Goal: Task Accomplishment & Management: Manage account settings

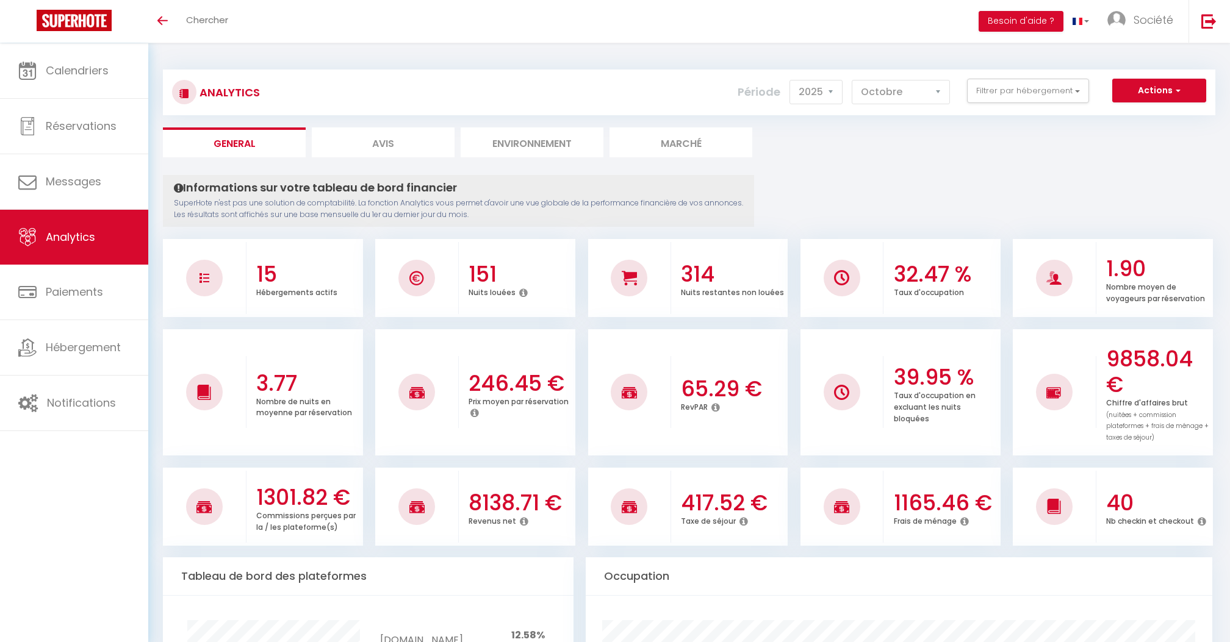
select select "2025"
select select "10"
click at [93, 70] on span "Calendriers" at bounding box center [77, 70] width 63 height 15
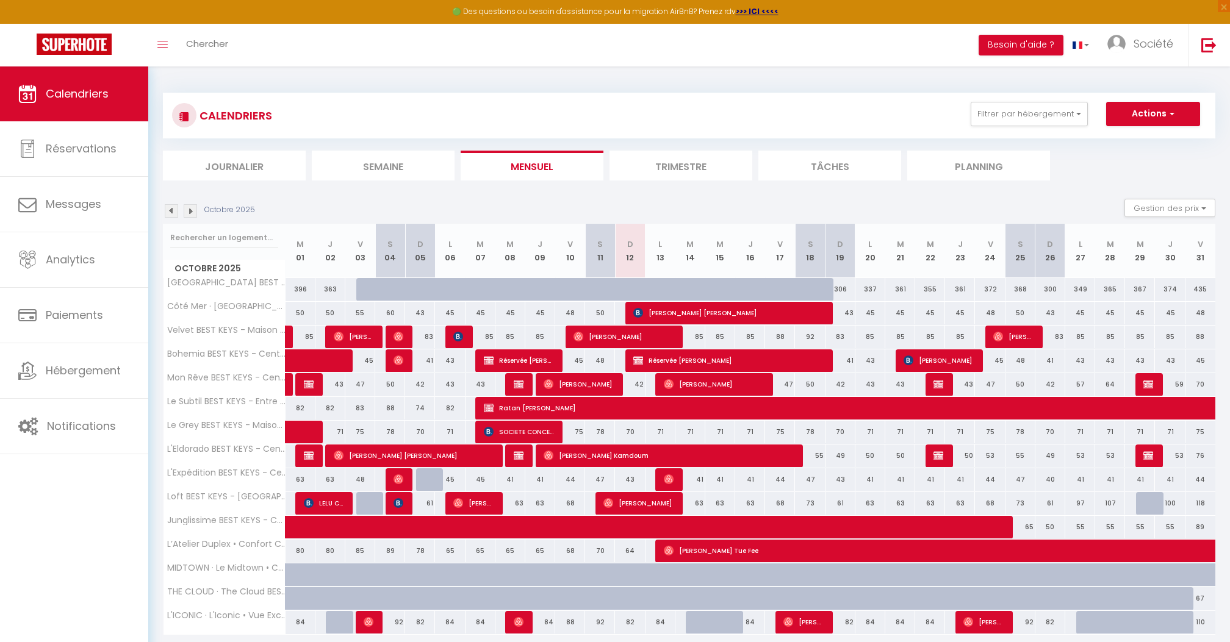
click at [784, 310] on span "[PERSON_NAME] [PERSON_NAME]" at bounding box center [727, 312] width 189 height 23
select select "OK"
select select "KO"
select select "0"
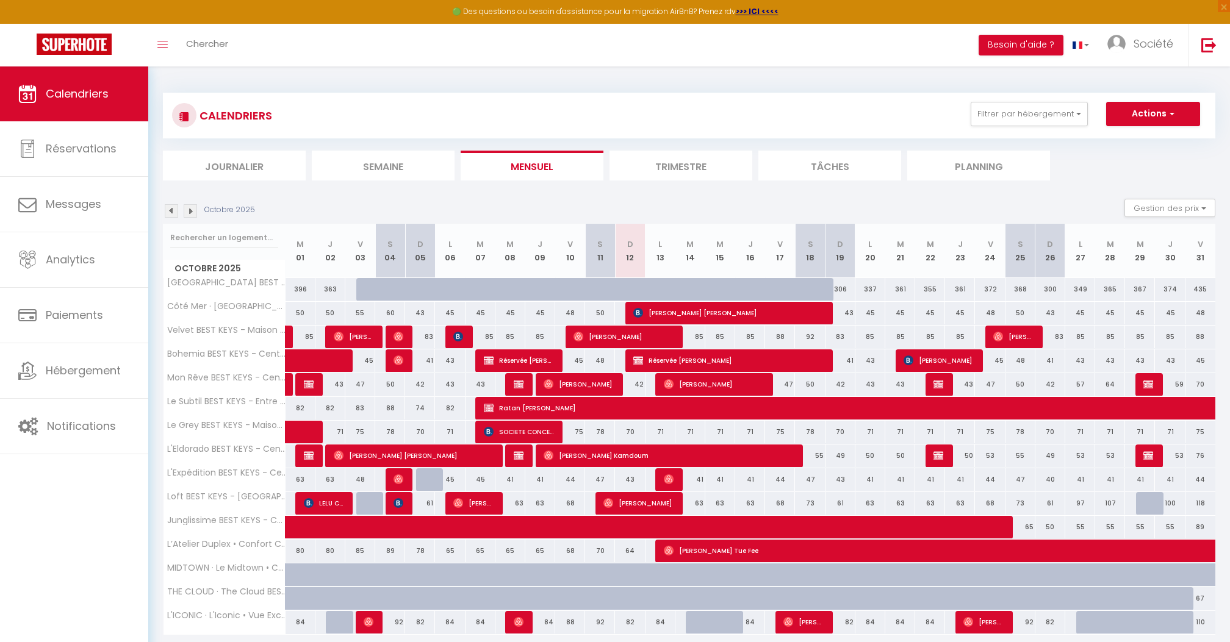
select select "1"
select select
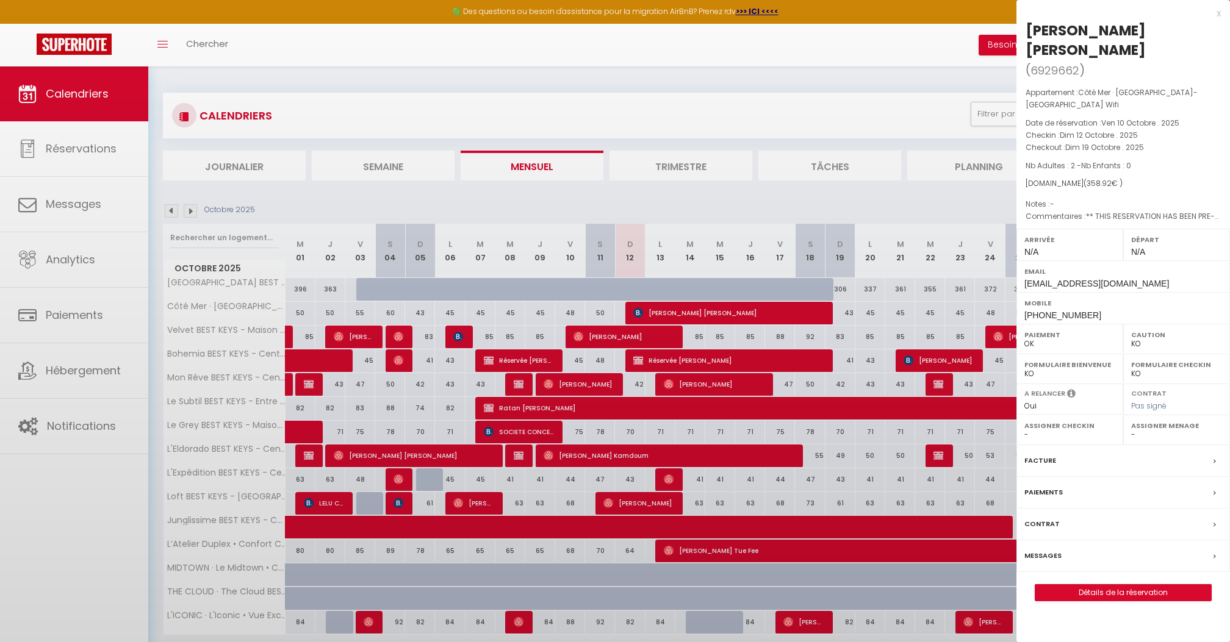
select select "24973"
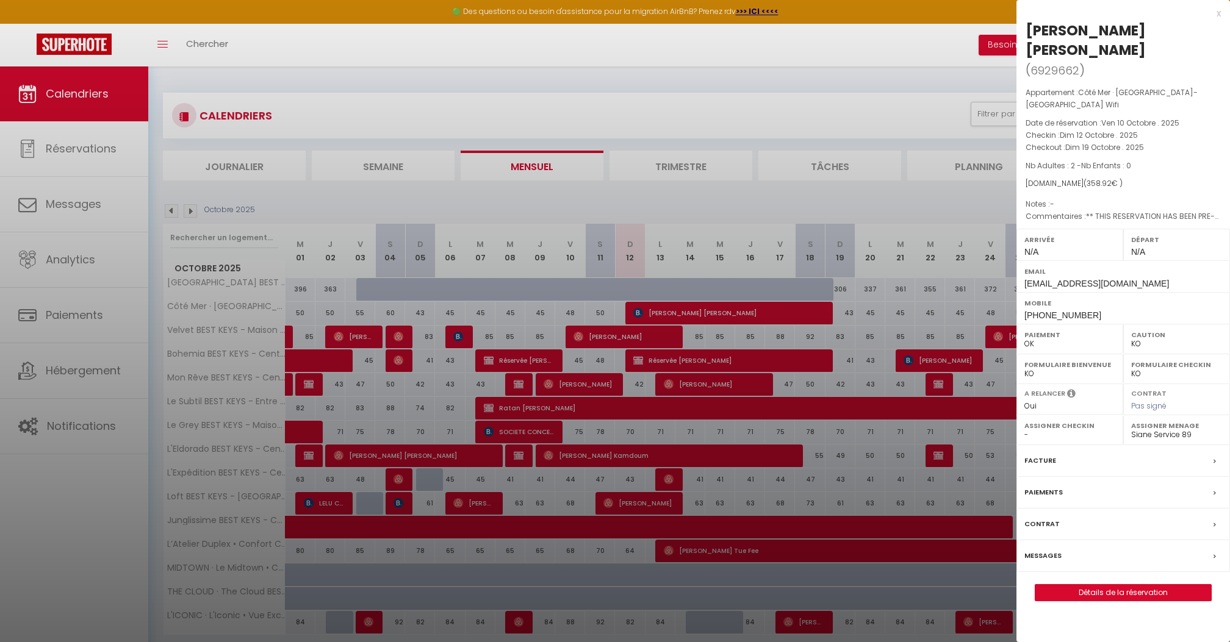
click at [1060, 550] on label "Messages" at bounding box center [1042, 556] width 37 height 13
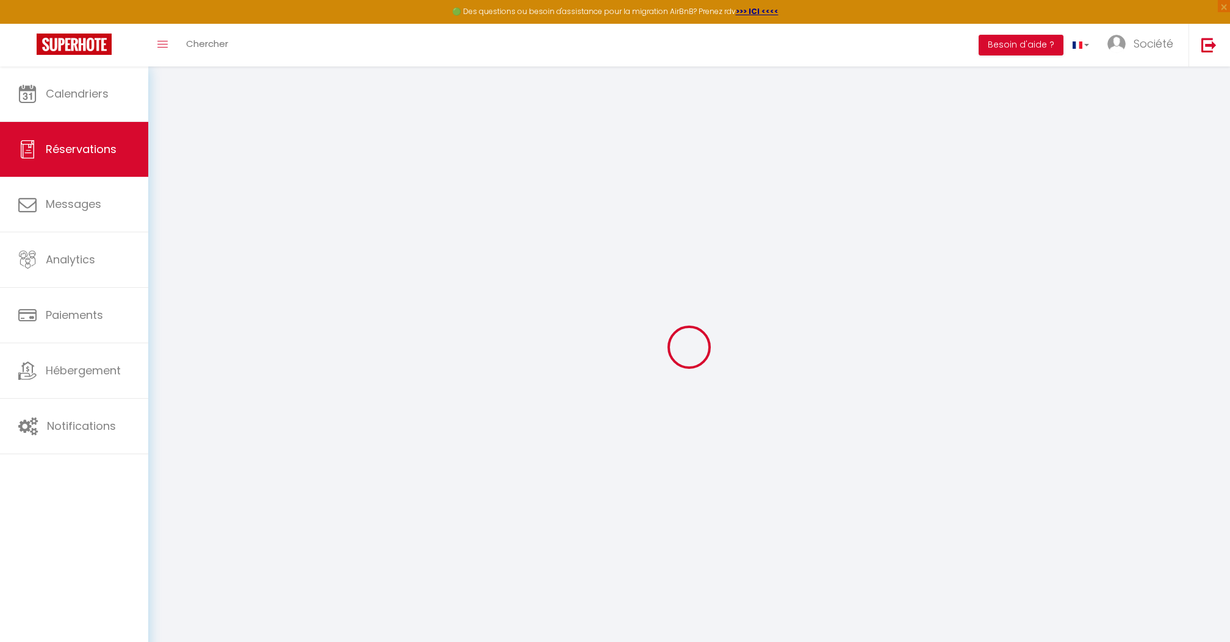
select select
checkbox input "false"
select select
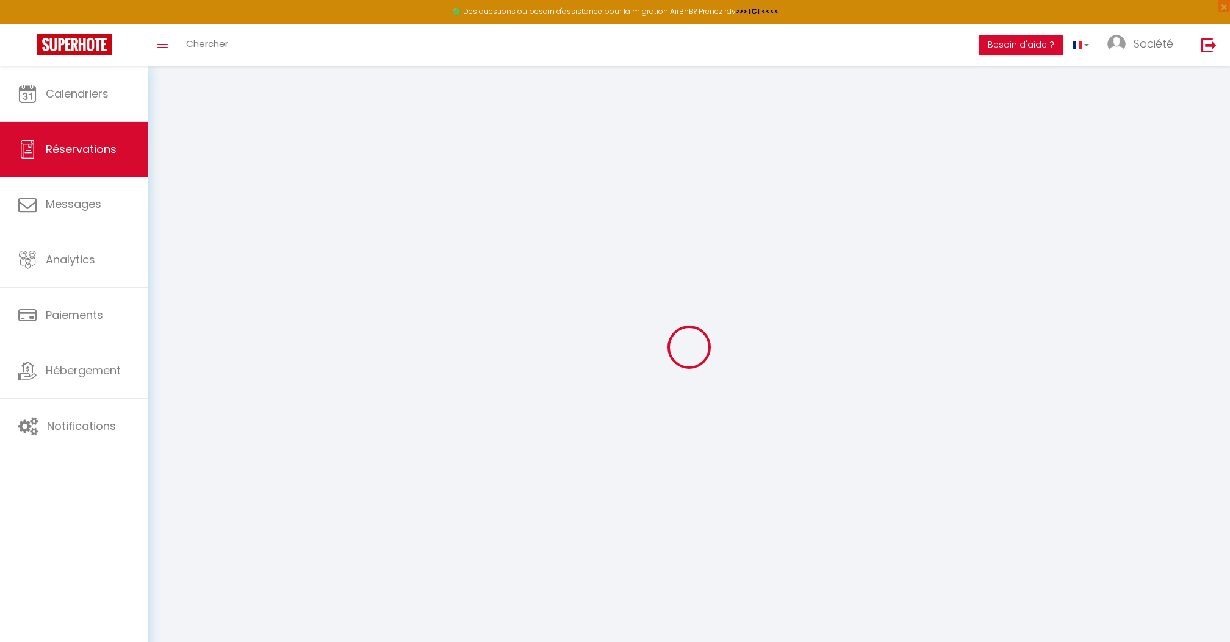
checkbox input "false"
type textarea "** THIS RESERVATION HAS BEEN PRE-PAID ** Je voyage pour affaires et il est poss…"
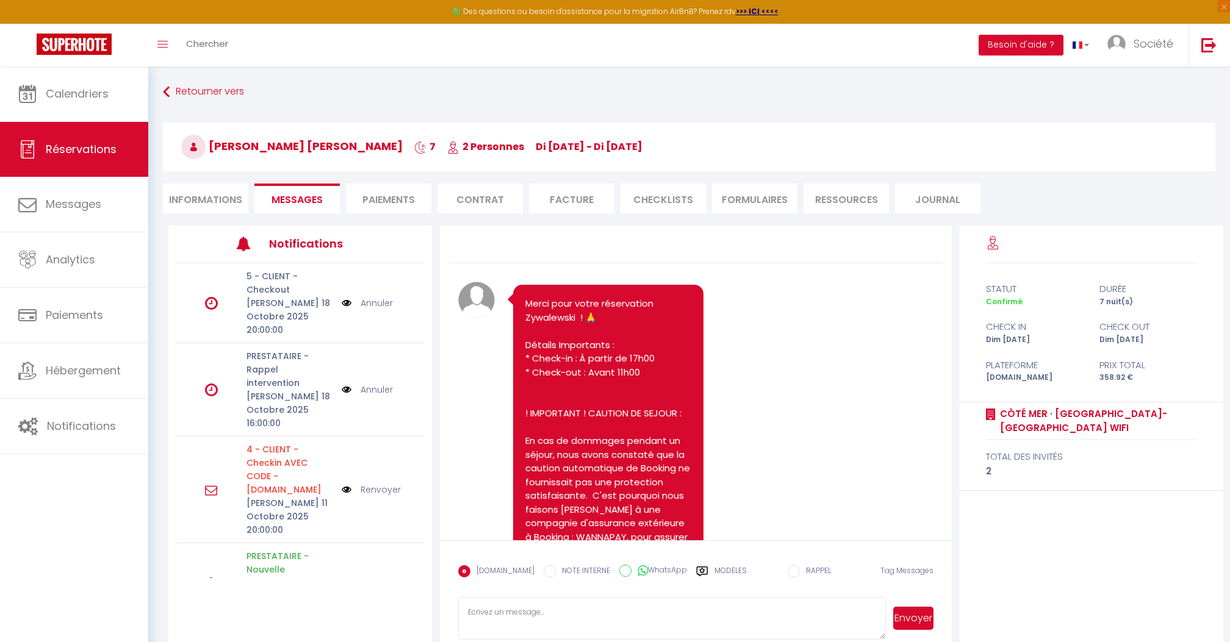
scroll to position [625, 0]
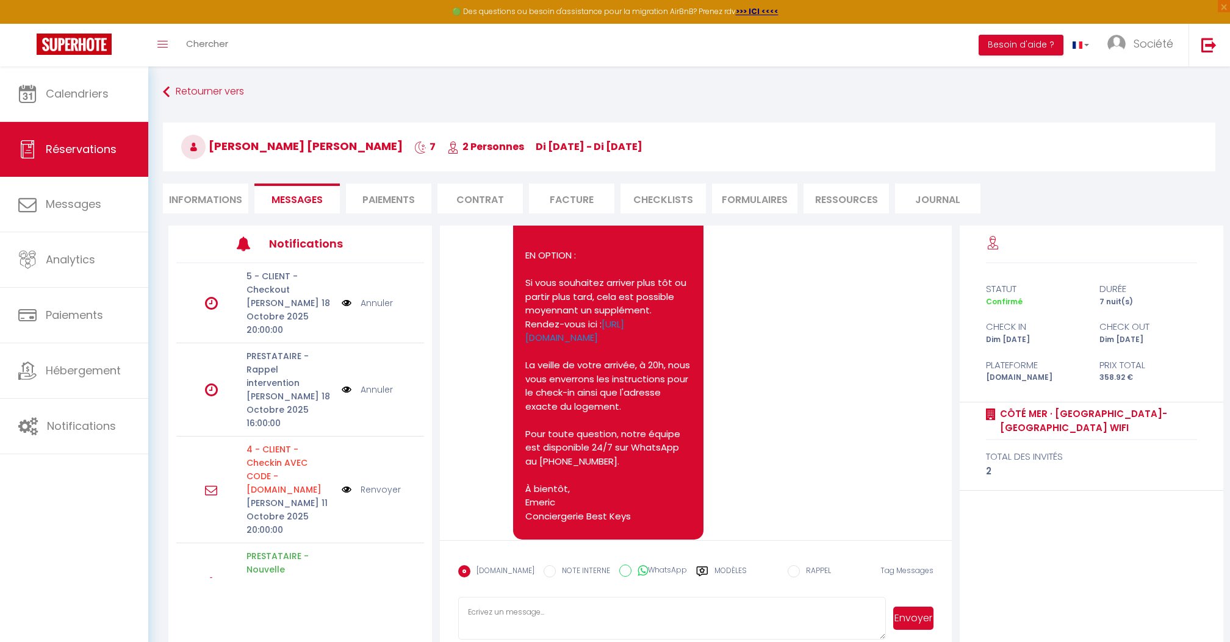
click at [719, 567] on label "Modèles" at bounding box center [730, 576] width 32 height 21
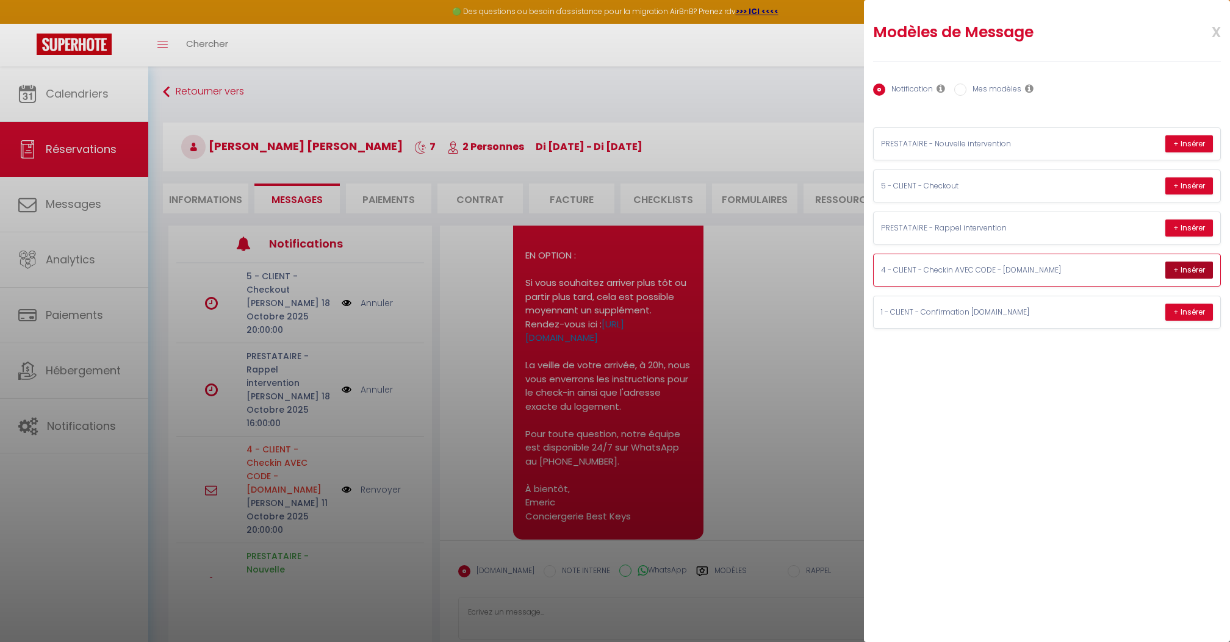
click at [1198, 273] on button "+ Insérer" at bounding box center [1189, 270] width 48 height 17
type textarea "👋 Loremipsu d s’ametconsect Adip Eli ! Seddo eiusmo tem incid utla etd magnaal …"
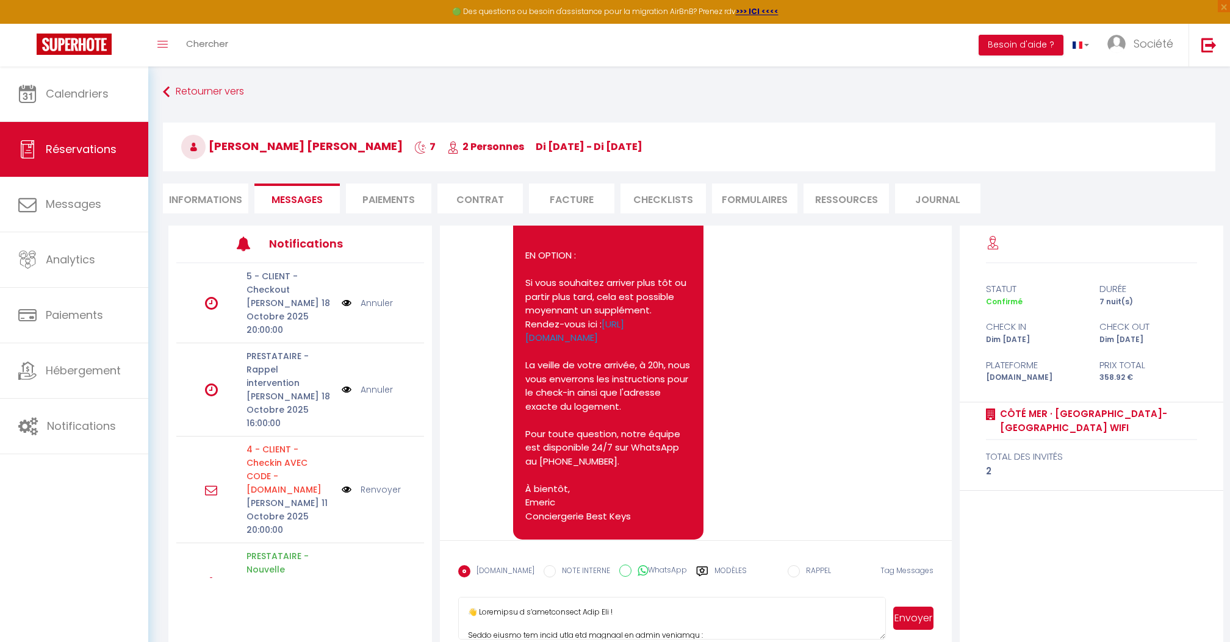
click at [916, 616] on button "Envoyer" at bounding box center [913, 618] width 40 height 23
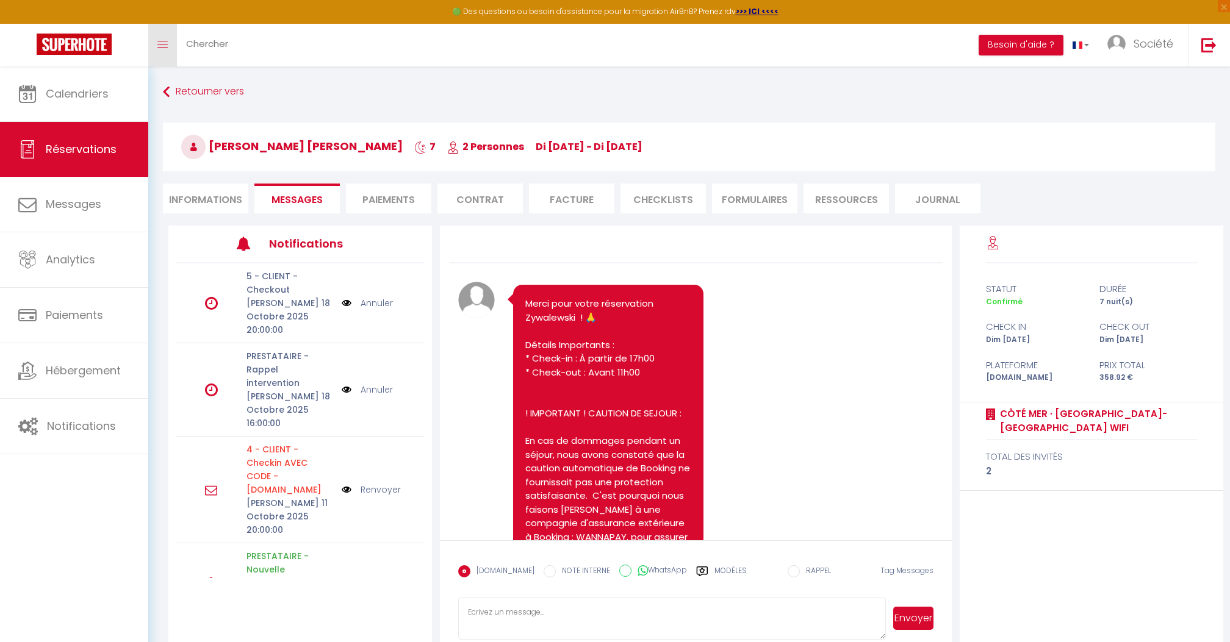
scroll to position [0, 0]
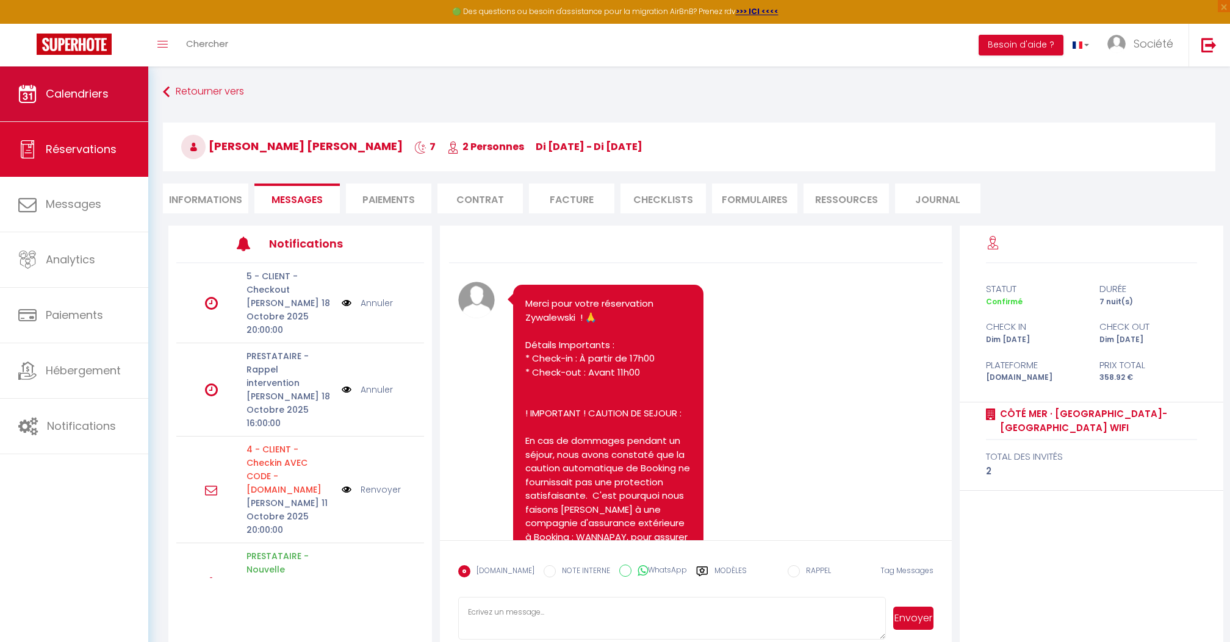
click at [93, 100] on span "Calendriers" at bounding box center [77, 93] width 63 height 15
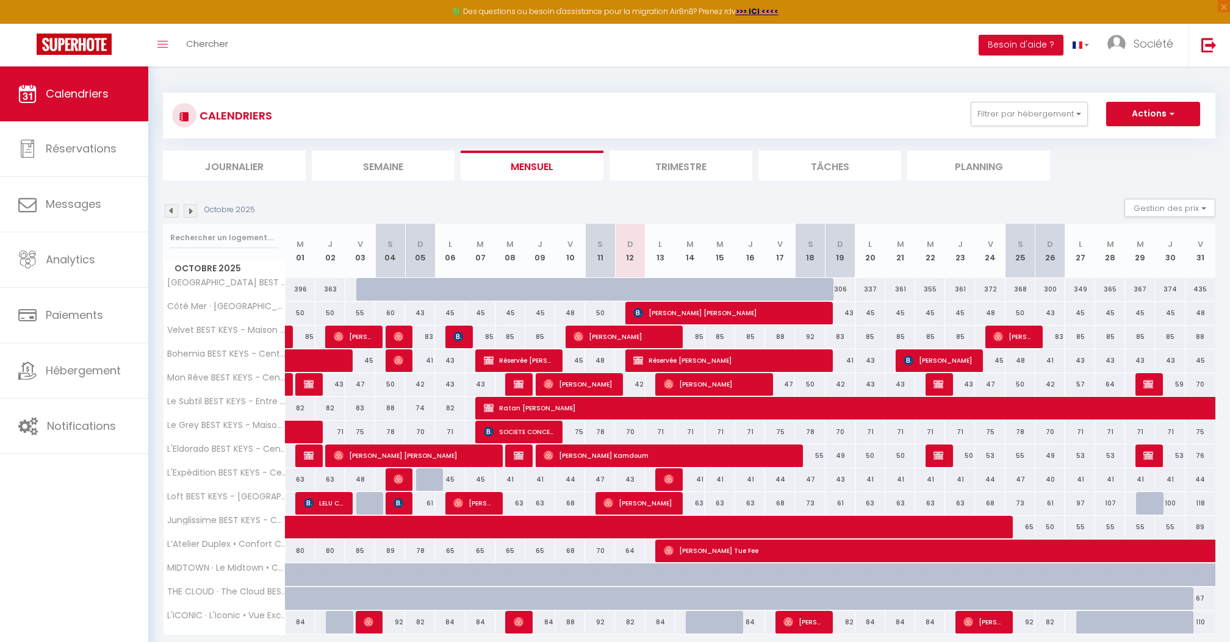
click at [171, 210] on img at bounding box center [171, 210] width 13 height 13
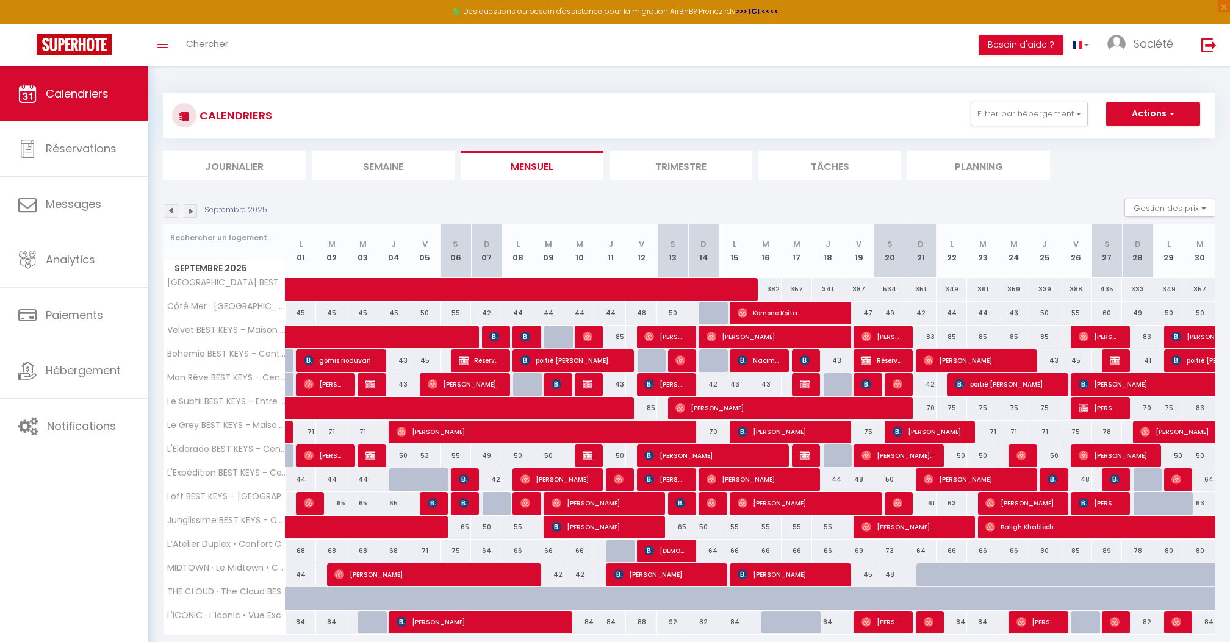
click at [192, 208] on img at bounding box center [190, 210] width 13 height 13
